Goal: Transaction & Acquisition: Purchase product/service

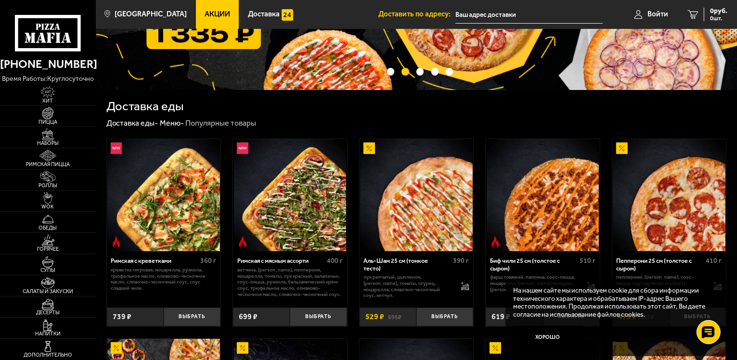
scroll to position [48, 0]
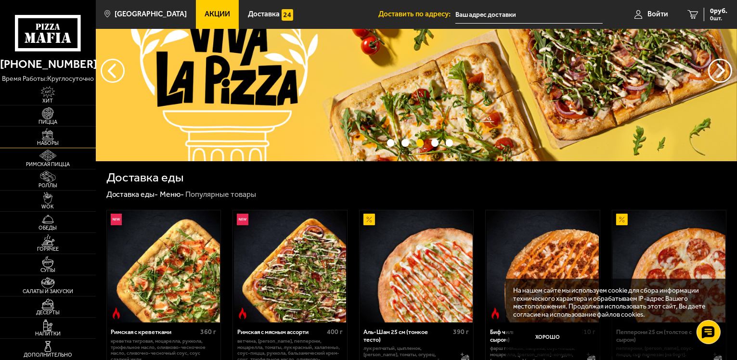
click at [50, 139] on img at bounding box center [47, 135] width 29 height 12
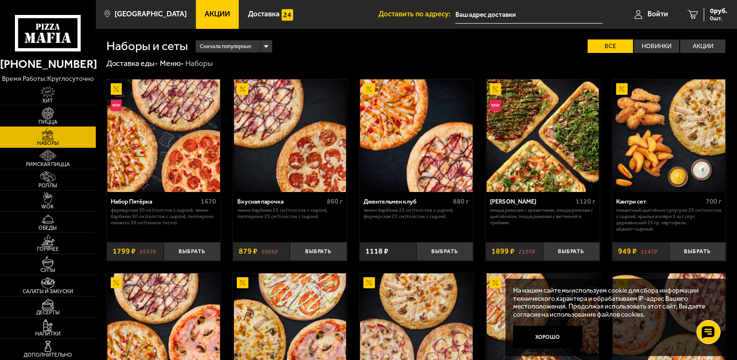
click at [174, 169] on img at bounding box center [163, 135] width 113 height 113
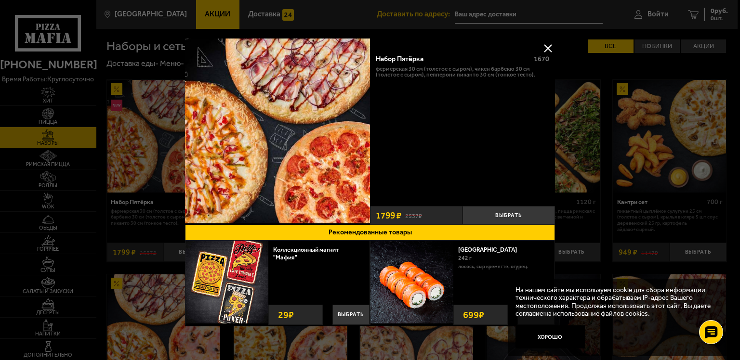
click at [544, 50] on button at bounding box center [547, 48] width 14 height 14
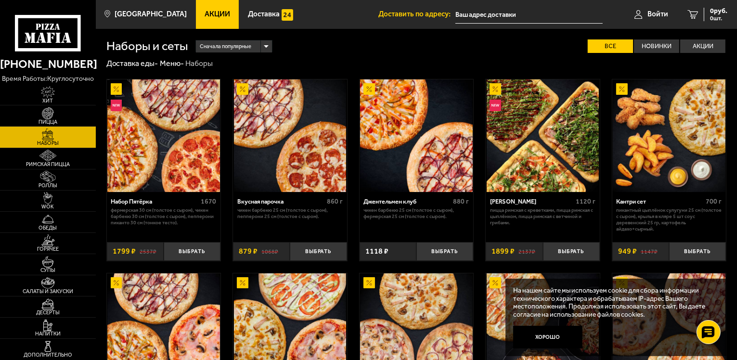
click at [297, 162] on img at bounding box center [290, 135] width 113 height 113
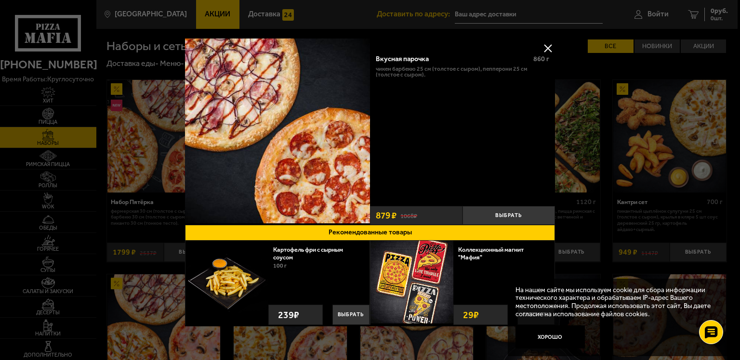
click at [433, 61] on div "Вкусная парочка" at bounding box center [451, 59] width 150 height 8
drag, startPoint x: 433, startPoint y: 73, endPoint x: 440, endPoint y: 73, distance: 6.7
click at [435, 73] on p "Чикен Барбекю 25 см (толстое с сыром), Пепперони 25 см (толстое с сыром)." at bounding box center [462, 72] width 173 height 13
click at [456, 71] on p "Чикен Барбекю 25 см (толстое с сыром), Пепперони 25 см (толстое с сыром)." at bounding box center [462, 72] width 173 height 13
click at [544, 49] on button at bounding box center [547, 48] width 14 height 14
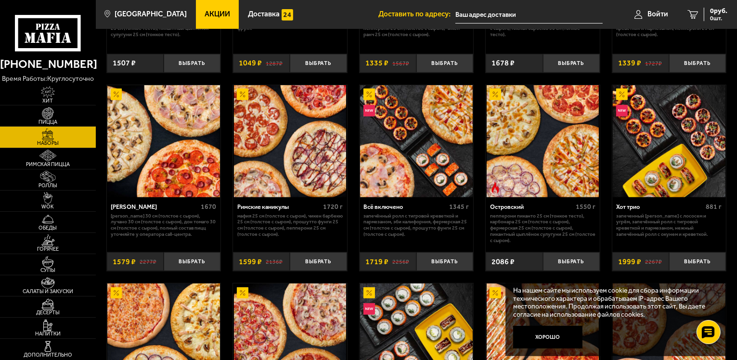
scroll to position [578, 0]
